Goal: Obtain resource: Download file/media

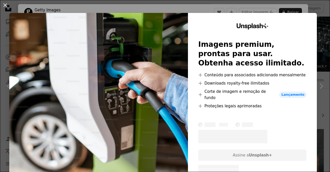
scroll to position [413, 0]
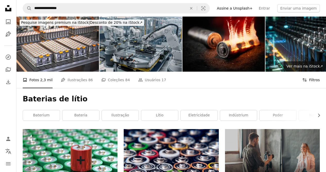
click at [310, 80] on button "Filters Filtros" at bounding box center [312, 79] width 18 height 17
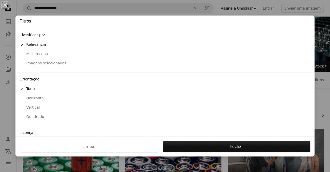
click at [35, 96] on div "Horizontal" at bounding box center [165, 97] width 291 height 5
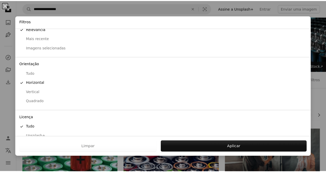
scroll to position [33, 0]
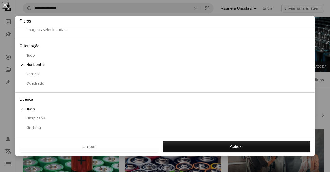
click at [26, 126] on div "Gratuita" at bounding box center [165, 127] width 291 height 5
click at [29, 109] on div "Tudo" at bounding box center [165, 108] width 291 height 5
click at [31, 125] on div "Gratuita" at bounding box center [165, 127] width 291 height 5
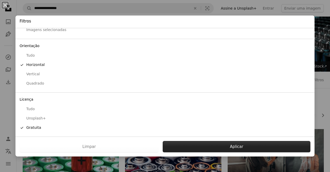
click at [227, 145] on button "Aplicar" at bounding box center [237, 146] width 148 height 11
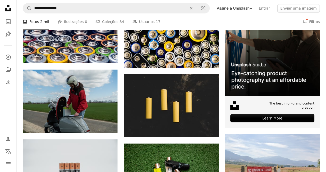
scroll to position [134, 0]
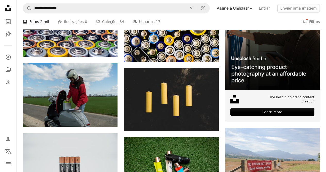
click at [31, 22] on li "A photo Fotos 2 mil" at bounding box center [36, 21] width 27 height 17
click at [25, 22] on li "A photo Fotos 2 mil" at bounding box center [36, 21] width 27 height 17
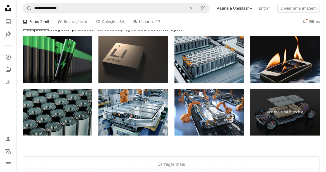
scroll to position [702, 0]
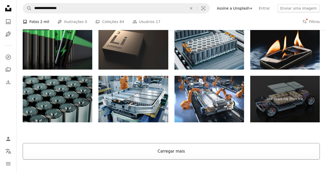
click at [167, 151] on button "Carregar mais" at bounding box center [171, 151] width 297 height 17
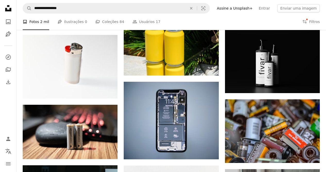
scroll to position [1380, 0]
